Goal: Task Accomplishment & Management: Use online tool/utility

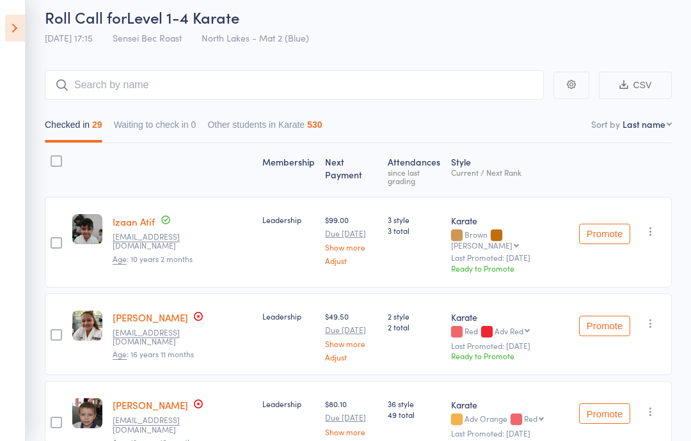
click at [22, 19] on icon at bounding box center [15, 28] width 20 height 27
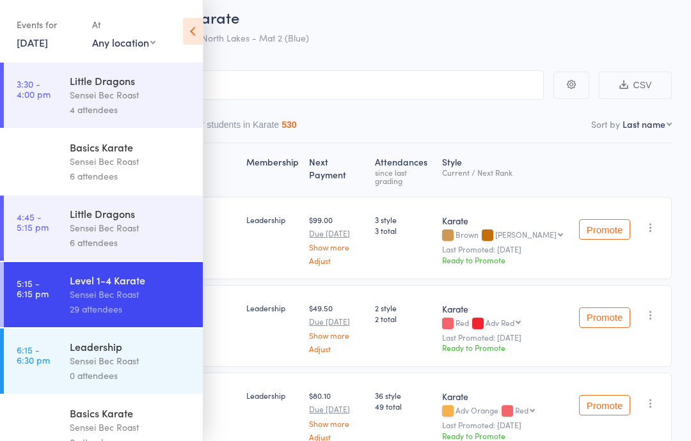
click at [127, 363] on div "Sensei Bec Roast" at bounding box center [131, 361] width 122 height 15
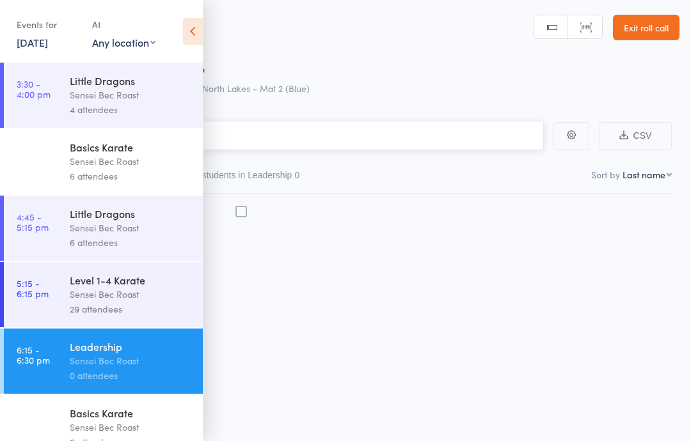
scroll to position [9, 0]
click at [189, 36] on icon at bounding box center [193, 31] width 20 height 27
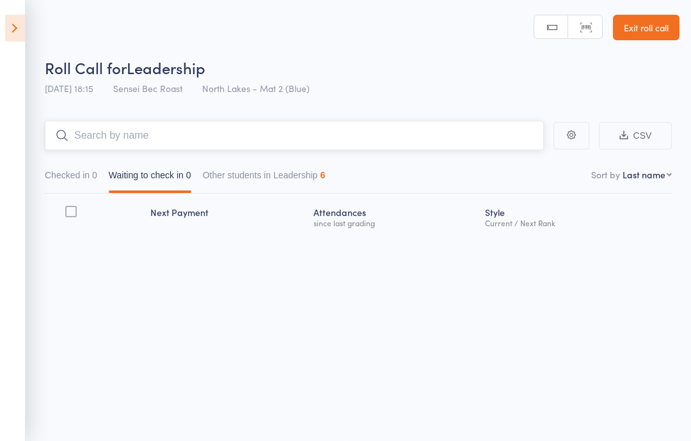
click at [122, 131] on input "search" at bounding box center [294, 135] width 499 height 29
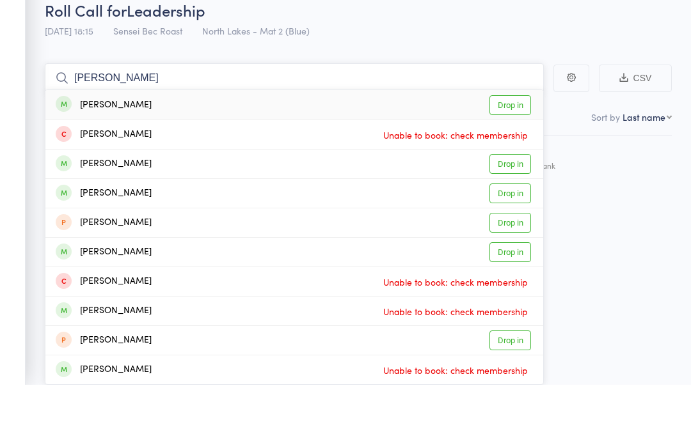
type input "[PERSON_NAME]"
click at [504, 152] on link "Drop in" at bounding box center [510, 162] width 42 height 20
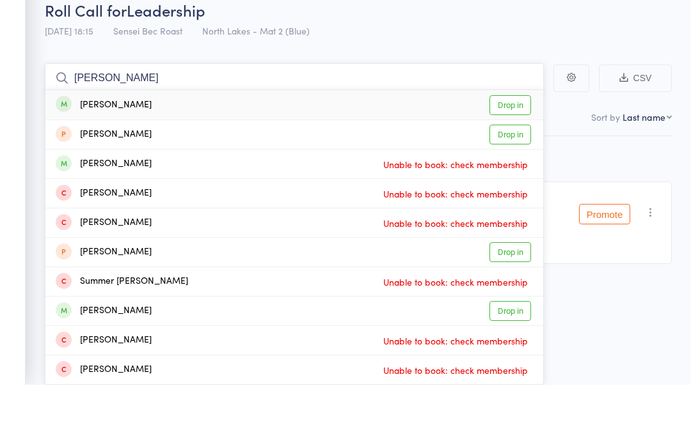
type input "[PERSON_NAME]"
click at [502, 152] on link "Drop in" at bounding box center [510, 162] width 42 height 20
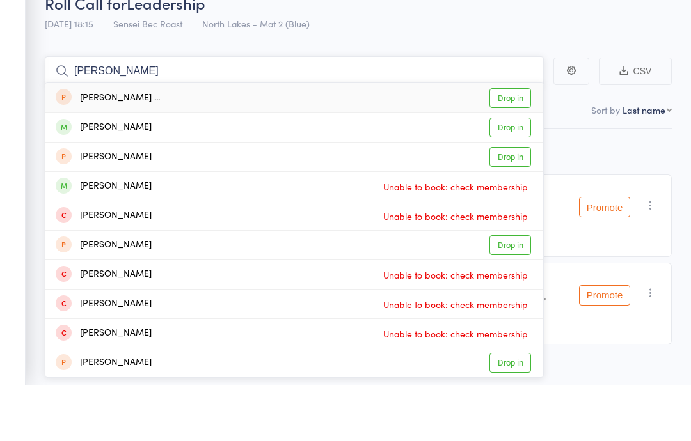
type input "[PERSON_NAME]"
click at [509, 174] on link "Drop in" at bounding box center [510, 184] width 42 height 20
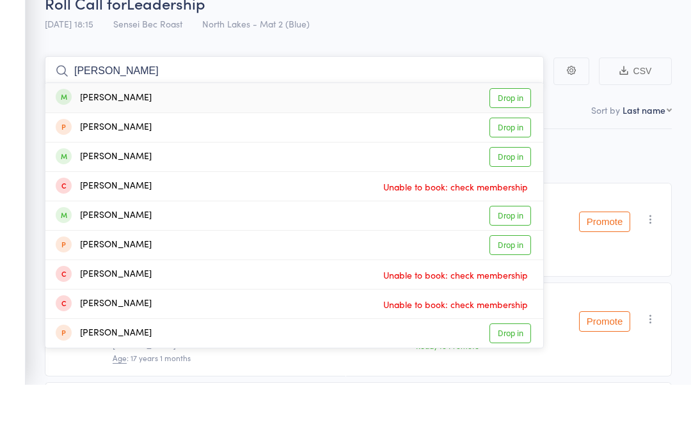
type input "[PERSON_NAME]"
click at [511, 145] on link "Drop in" at bounding box center [510, 155] width 42 height 20
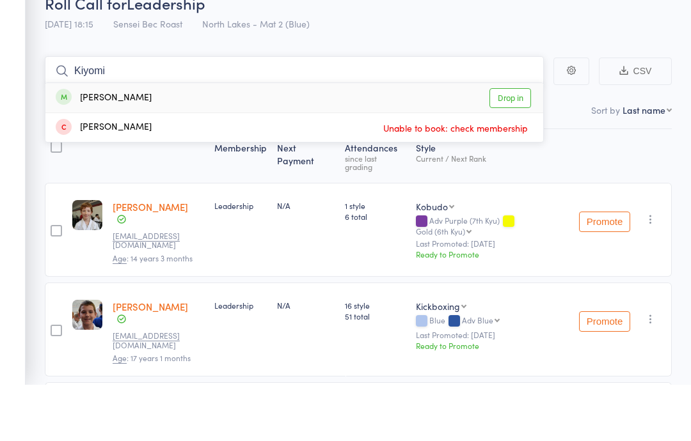
type input "Kiyomi"
click at [514, 145] on link "Drop in" at bounding box center [510, 155] width 42 height 20
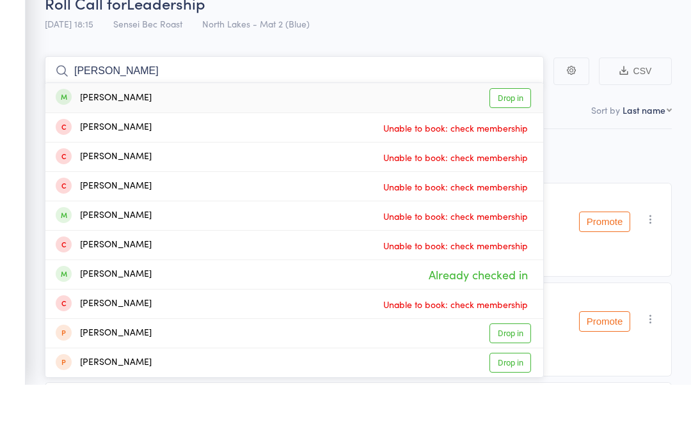
type input "[PERSON_NAME]"
click at [509, 145] on link "Drop in" at bounding box center [510, 155] width 42 height 20
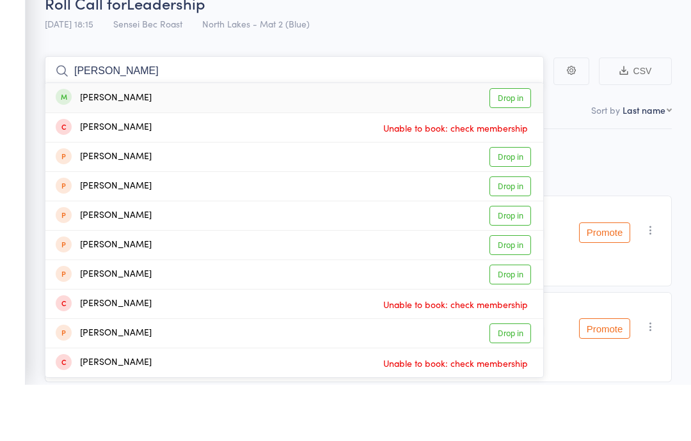
type input "[PERSON_NAME]"
click at [512, 145] on link "Drop in" at bounding box center [510, 155] width 42 height 20
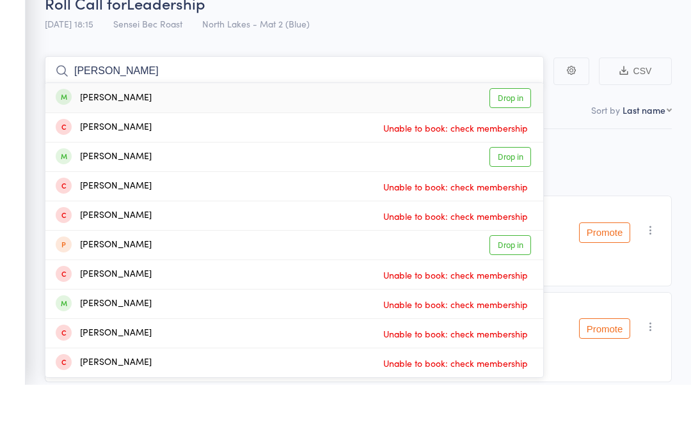
type input "[PERSON_NAME]"
click at [516, 145] on link "Drop in" at bounding box center [510, 155] width 42 height 20
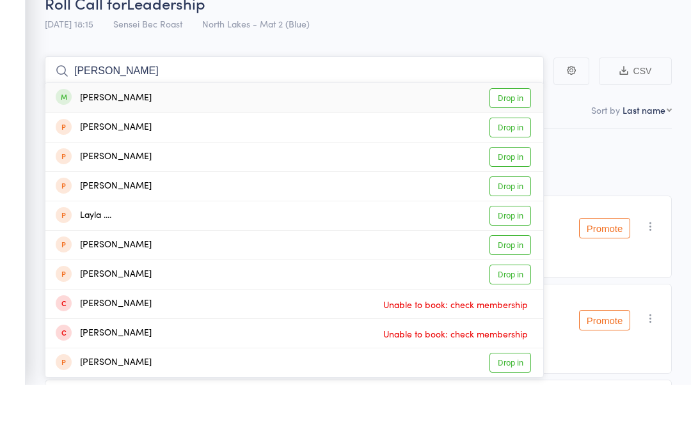
type input "[PERSON_NAME]"
click at [514, 145] on link "Drop in" at bounding box center [510, 155] width 42 height 20
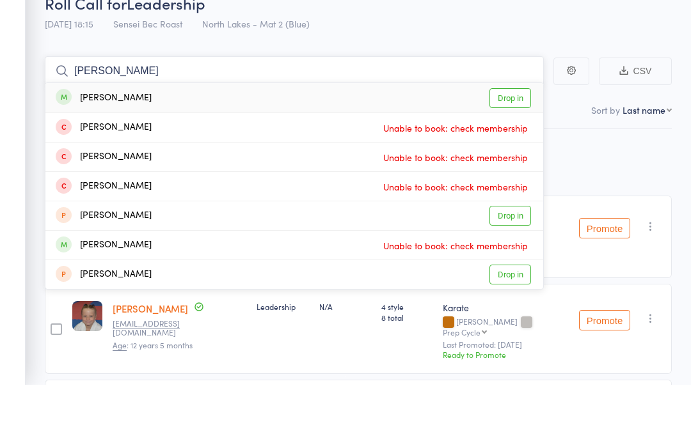
type input "[PERSON_NAME]"
click at [499, 145] on link "Drop in" at bounding box center [510, 155] width 42 height 20
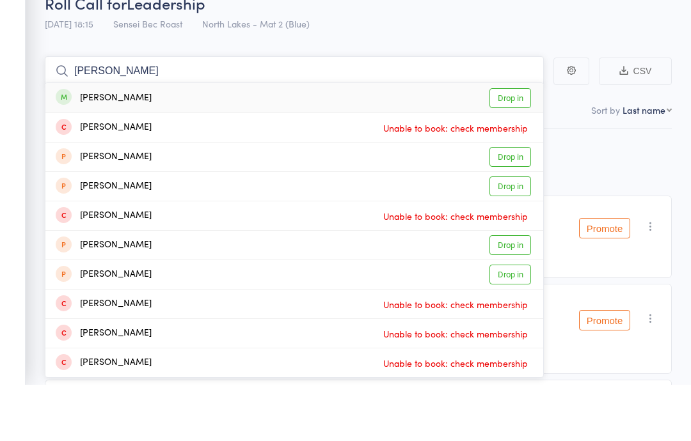
type input "[PERSON_NAME]"
click at [502, 145] on link "Drop in" at bounding box center [510, 155] width 42 height 20
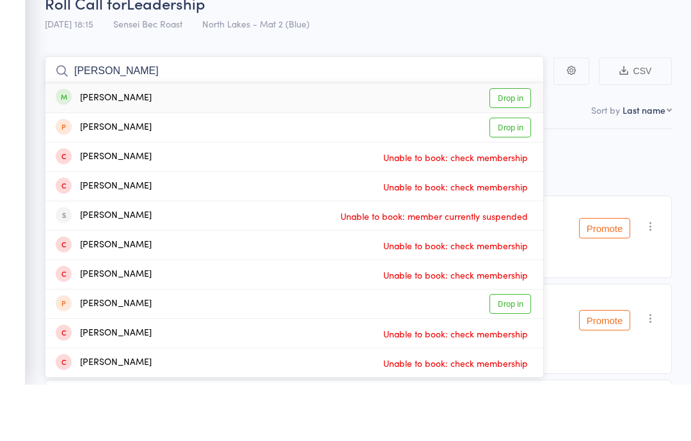
type input "[PERSON_NAME]"
click at [510, 145] on link "Drop in" at bounding box center [510, 155] width 42 height 20
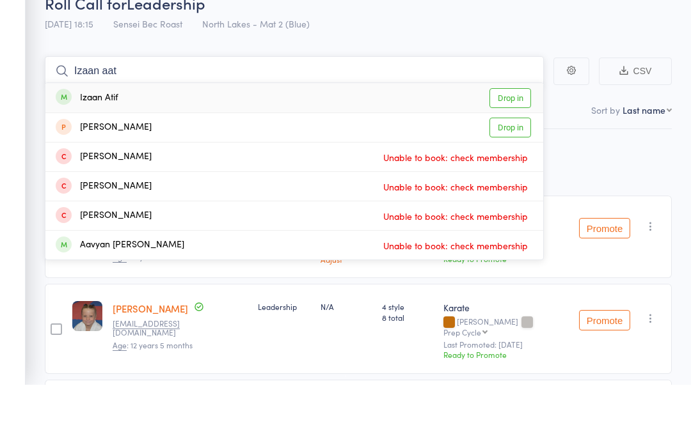
type input "Izaan aat"
click at [507, 145] on link "Drop in" at bounding box center [510, 155] width 42 height 20
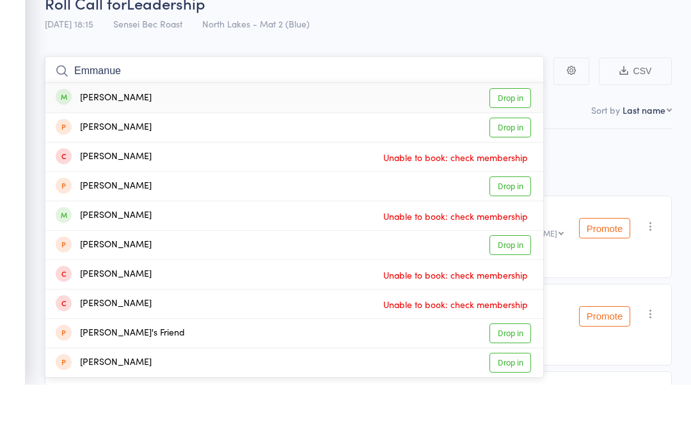
type input "Emmanue"
click at [508, 145] on link "Drop in" at bounding box center [510, 155] width 42 height 20
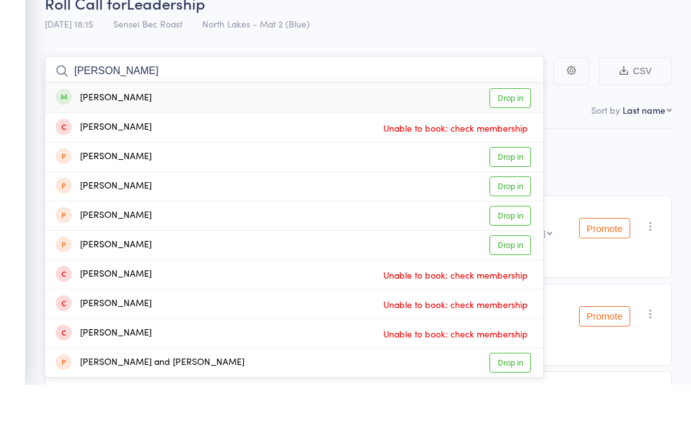
type input "[PERSON_NAME]"
click at [513, 145] on link "Drop in" at bounding box center [510, 155] width 42 height 20
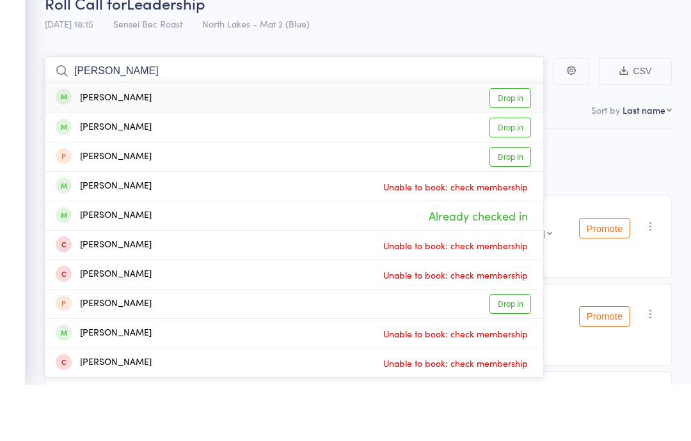
type input "[PERSON_NAME]"
click at [519, 145] on link "Drop in" at bounding box center [510, 155] width 42 height 20
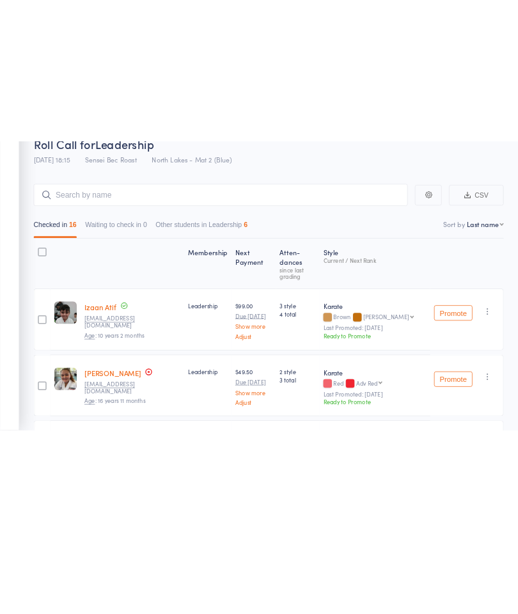
scroll to position [65, 0]
